Goal: Information Seeking & Learning: Check status

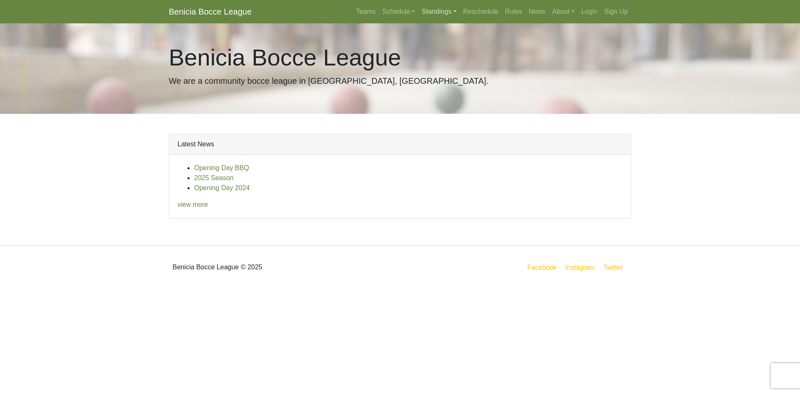
click at [448, 13] on link "Standings" at bounding box center [438, 11] width 41 height 17
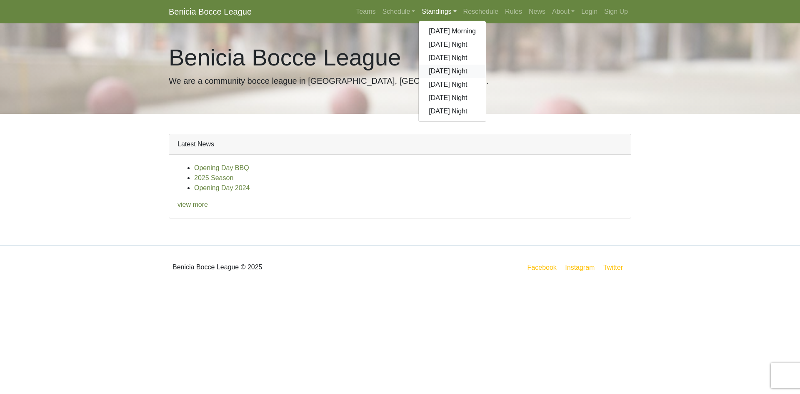
click at [443, 70] on link "[DATE] Night" at bounding box center [451, 71] width 67 height 13
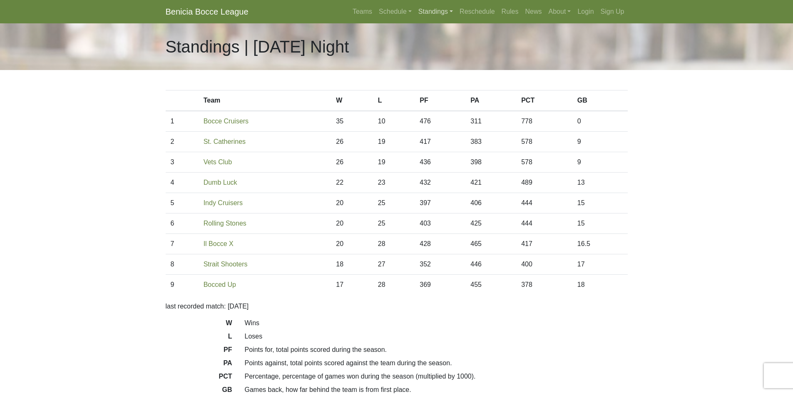
click at [432, 10] on link "Standings" at bounding box center [435, 11] width 41 height 17
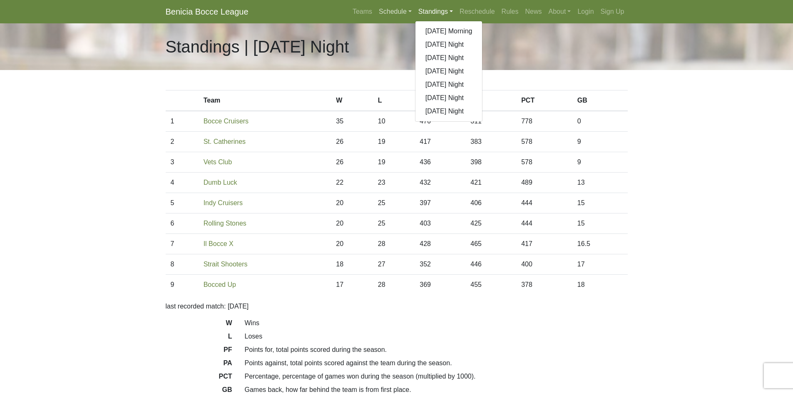
click at [395, 7] on link "Schedule" at bounding box center [396, 11] width 40 height 17
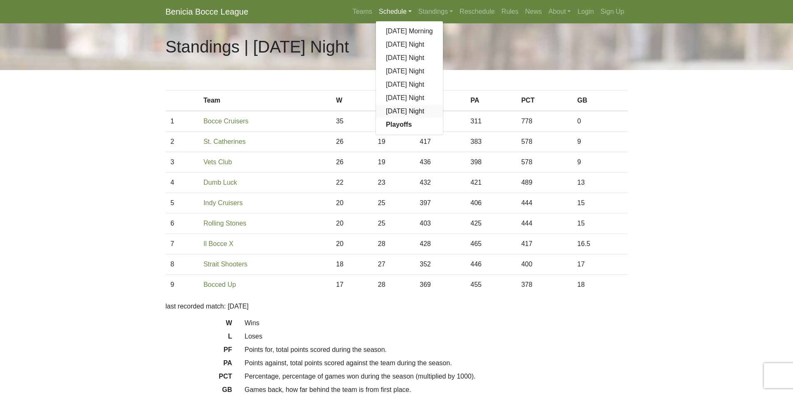
click at [392, 107] on link "[DATE] Night" at bounding box center [409, 111] width 67 height 13
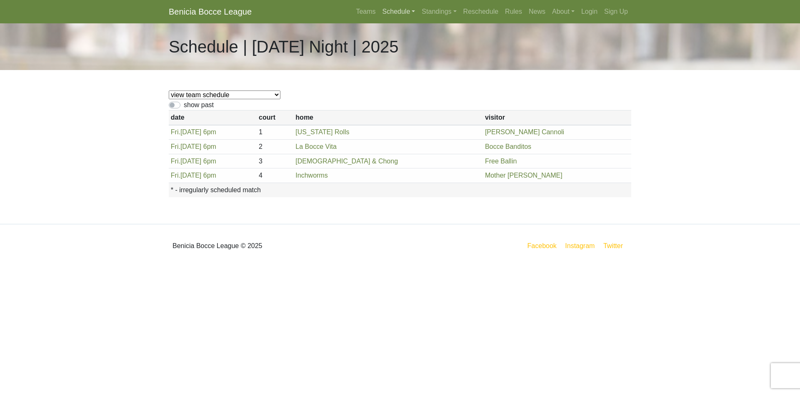
click at [391, 12] on link "Schedule" at bounding box center [399, 11] width 40 height 17
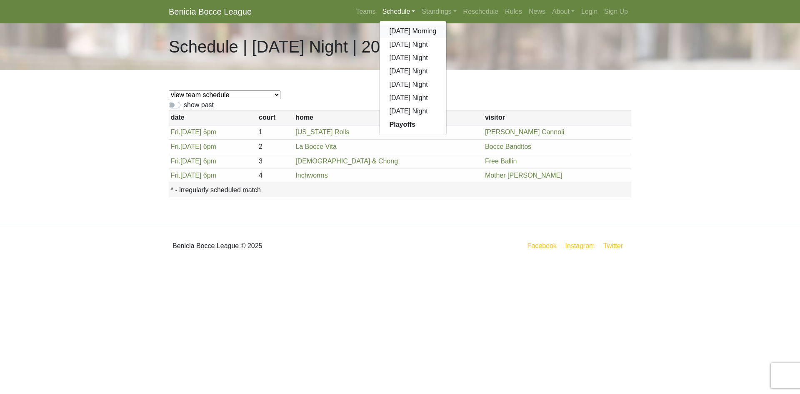
click at [407, 32] on link "[DATE] Morning" at bounding box center [412, 31] width 67 height 13
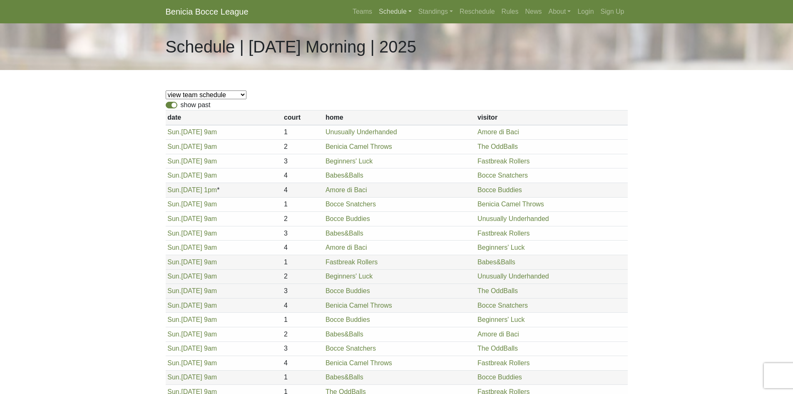
click at [399, 11] on link "Schedule" at bounding box center [396, 11] width 40 height 17
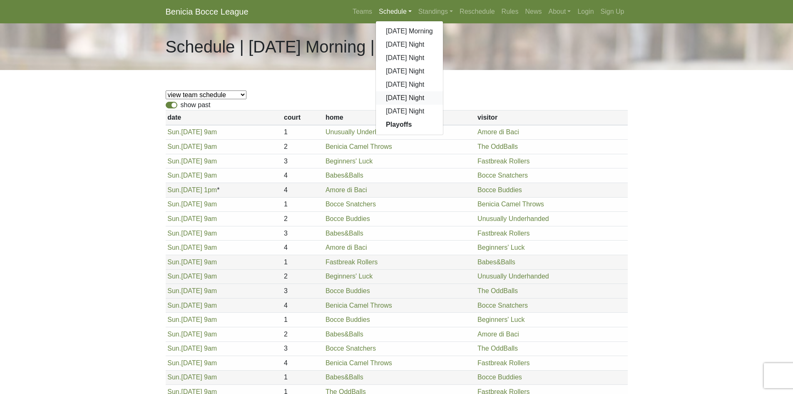
click at [401, 98] on link "[DATE] Night" at bounding box center [409, 97] width 67 height 13
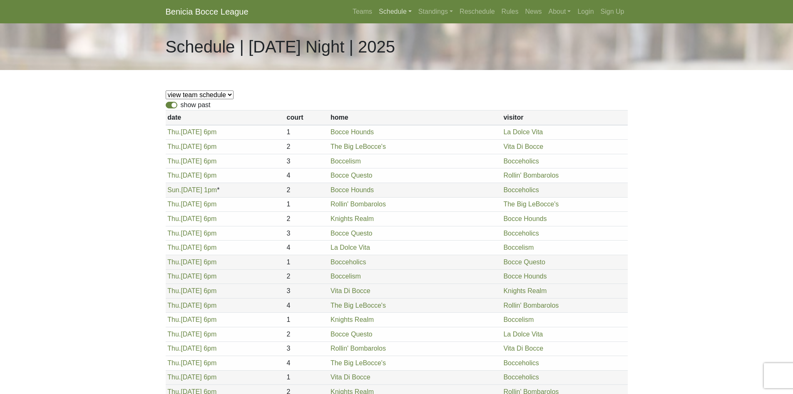
click at [396, 18] on link "Schedule" at bounding box center [396, 11] width 40 height 17
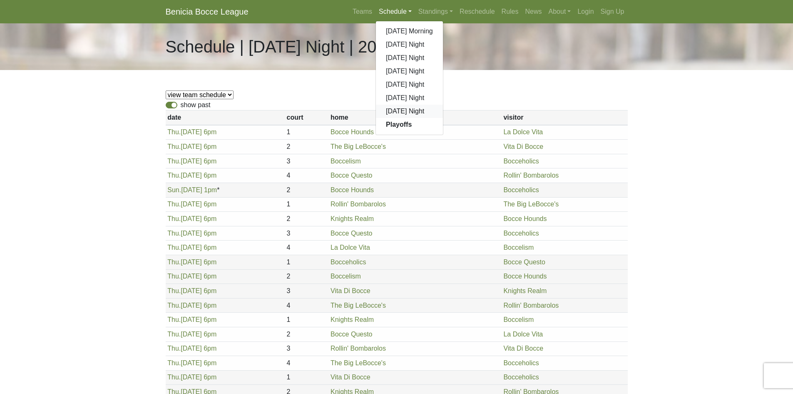
click at [397, 111] on link "[DATE] Night" at bounding box center [409, 111] width 67 height 13
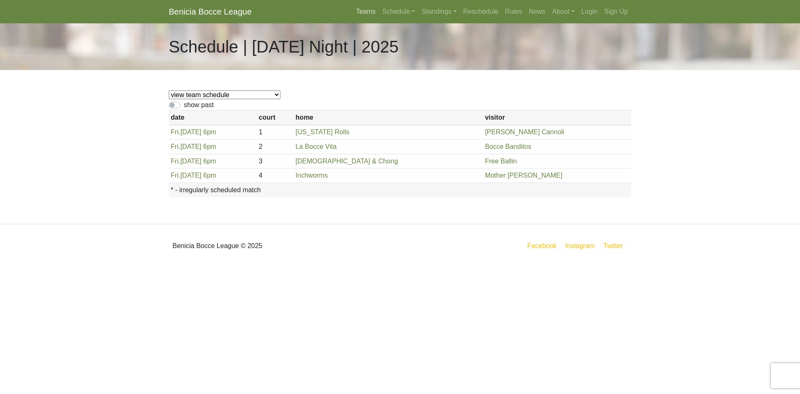
click at [372, 10] on link "Teams" at bounding box center [365, 11] width 26 height 17
